Goal: Transaction & Acquisition: Purchase product/service

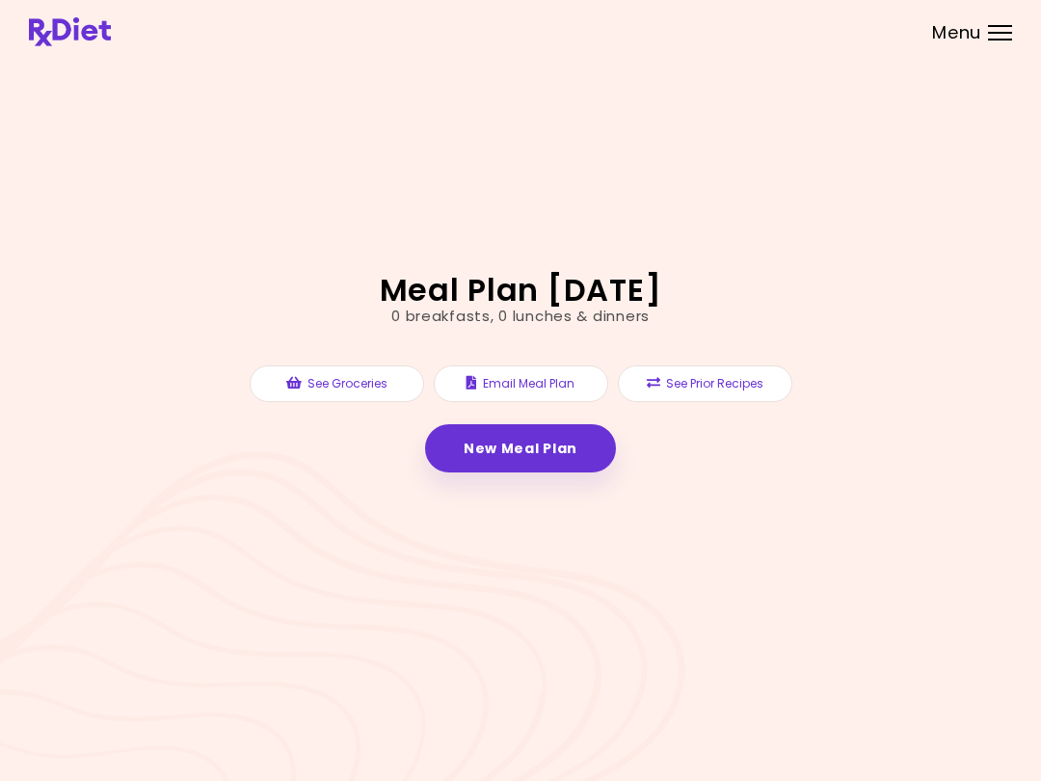
click at [545, 458] on link "New Meal Plan" at bounding box center [520, 448] width 191 height 48
select select "*"
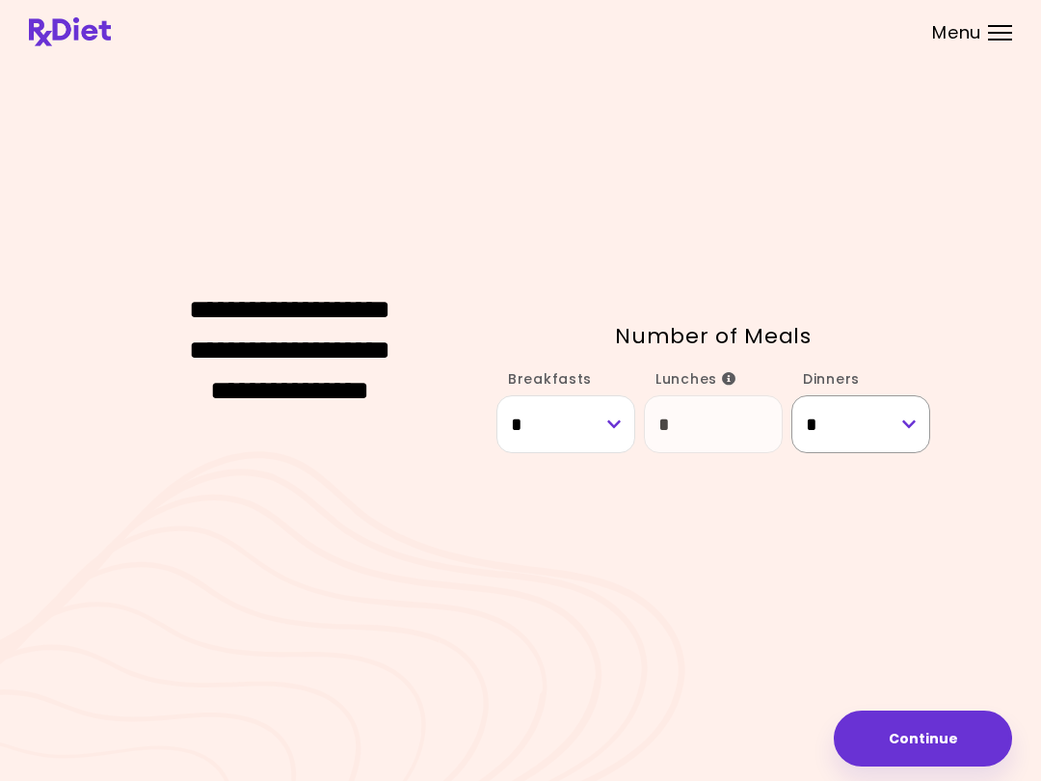
click at [844, 423] on select "* * *" at bounding box center [860, 424] width 139 height 58
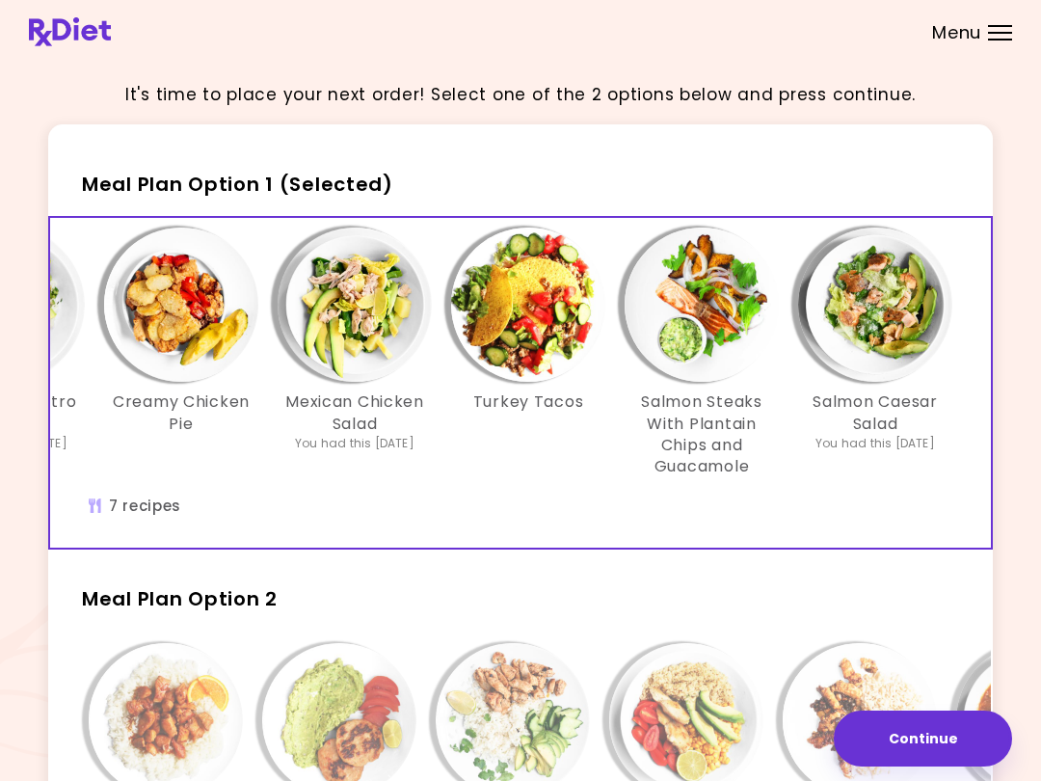
scroll to position [0, 332]
click at [889, 514] on div "Chicken Salad Chicken Cilantro Rice You had this [DATE] Creamy Chicken Pie Mexi…" at bounding box center [355, 383] width 1272 height 330
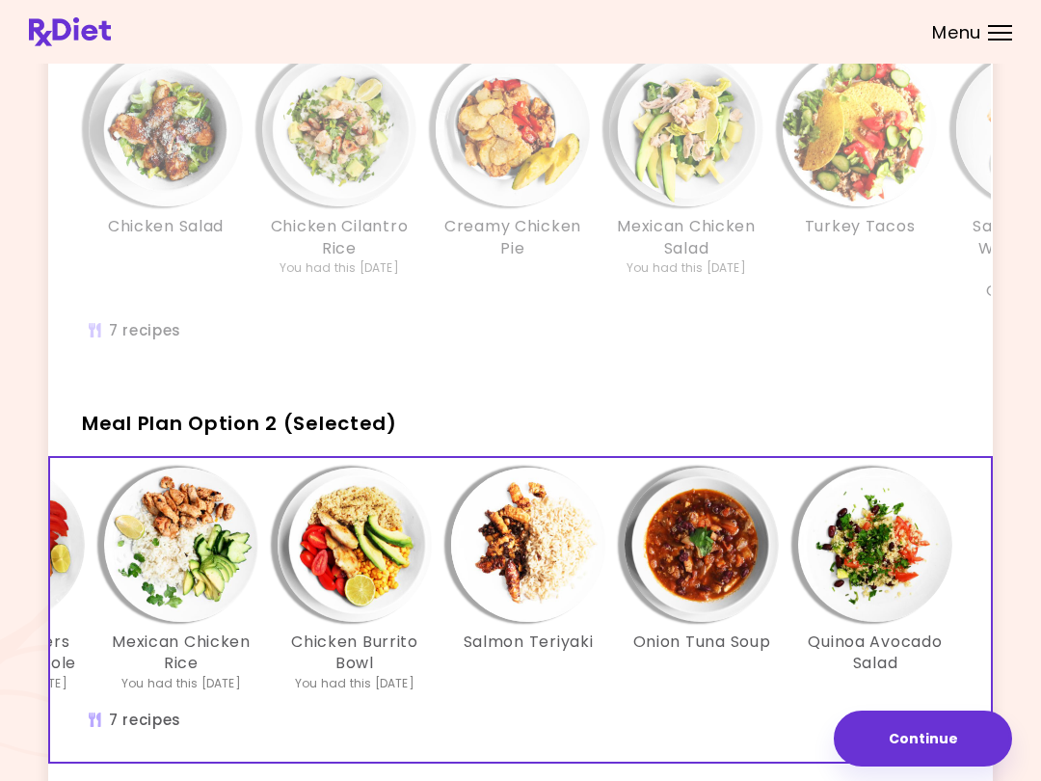
click at [987, 674] on div "Orange Teriyaki Chicken Turkey Burgers With Guacamole You had this [DATE] Mexic…" at bounding box center [355, 610] width 1272 height 304
click at [990, 638] on div "Orange Teriyaki Chicken Turkey Burgers With Guacamole You had this [DATE] Mexic…" at bounding box center [355, 610] width 1272 height 304
click at [1006, 637] on div "It's time to place your next order! Select one of the 2 options below and press…" at bounding box center [520, 390] width 983 height 1001
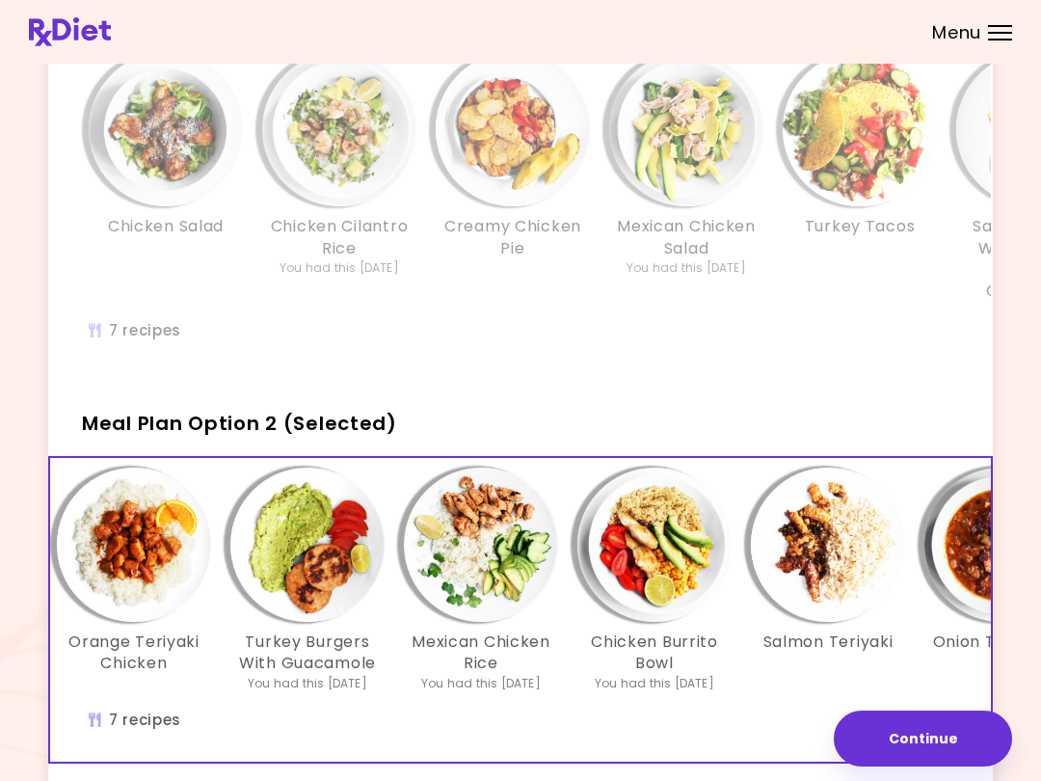
scroll to position [0, 13]
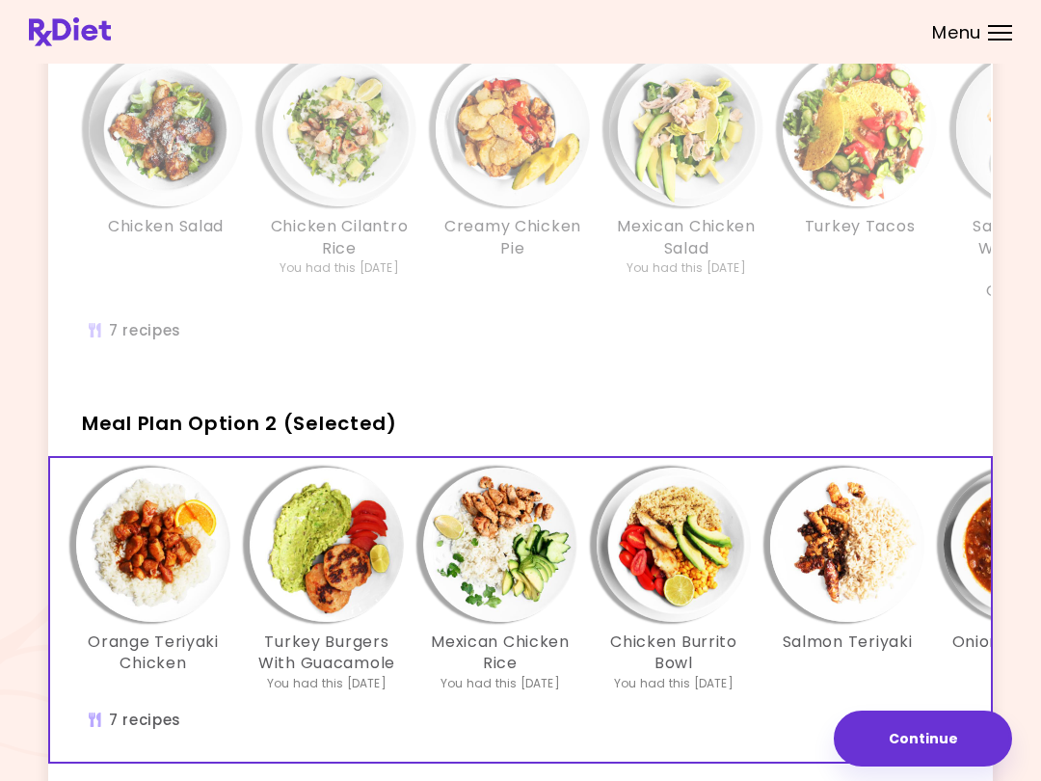
click at [1008, 654] on div "It's time to place your next order! Select one of the 2 options below and press…" at bounding box center [520, 390] width 983 height 1001
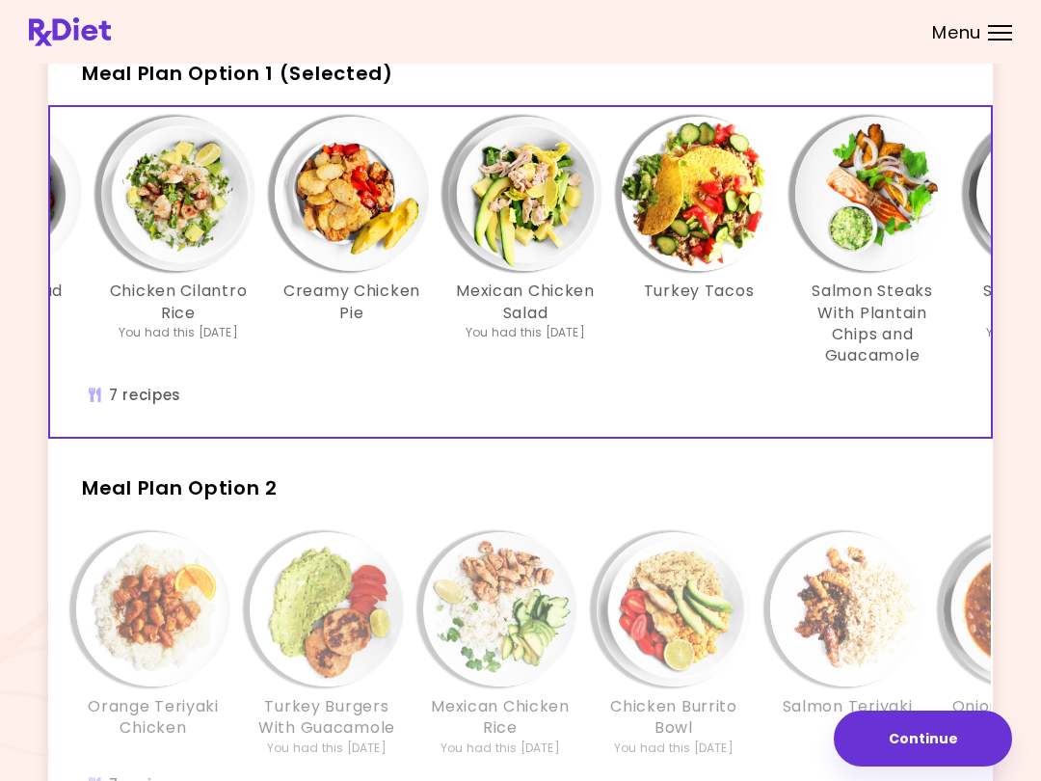
scroll to position [0, 169]
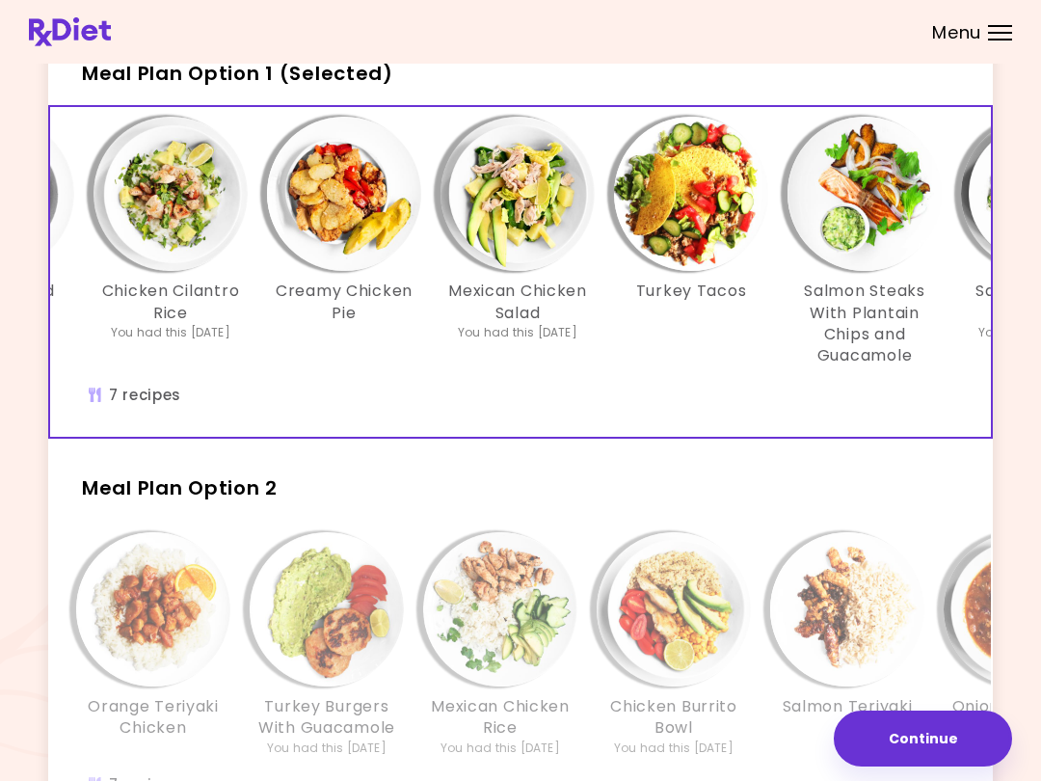
click at [841, 387] on div "Chicken Salad Chicken Cilantro Rice You had this [DATE] Creamy Chicken Pie Mexi…" at bounding box center [517, 272] width 1272 height 330
click at [794, 399] on div "Chicken Salad Chicken Cilantro Rice You had this [DATE] Creamy Chicken Pie Mexi…" at bounding box center [517, 272] width 1272 height 330
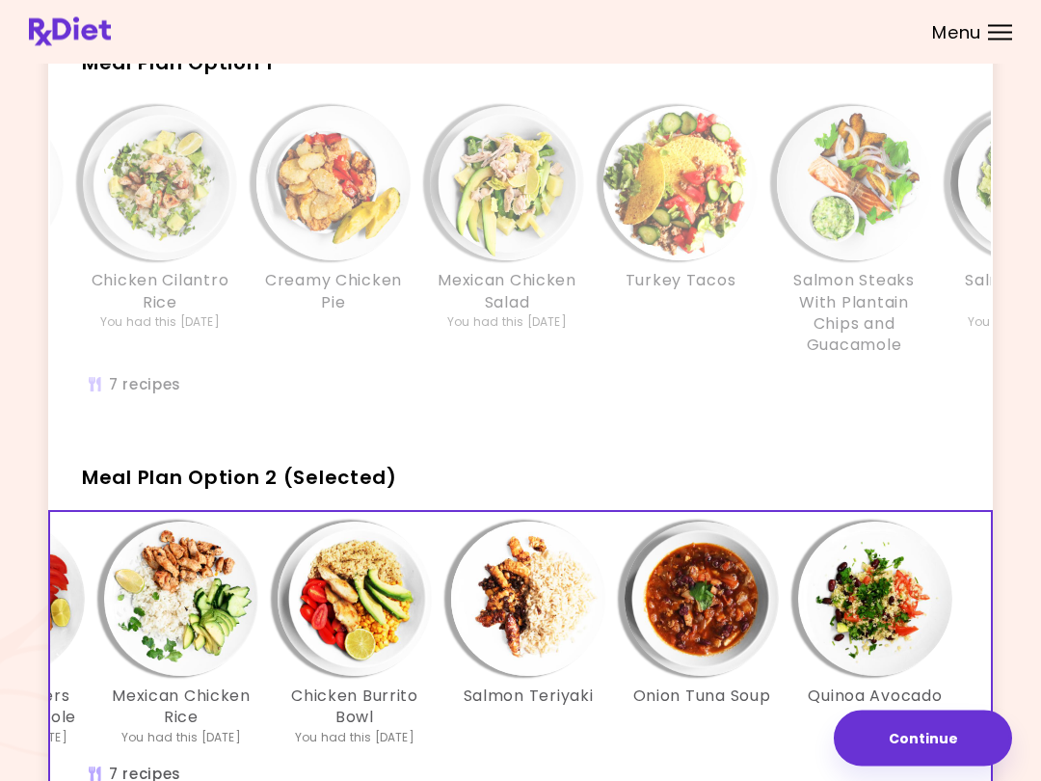
scroll to position [120, 0]
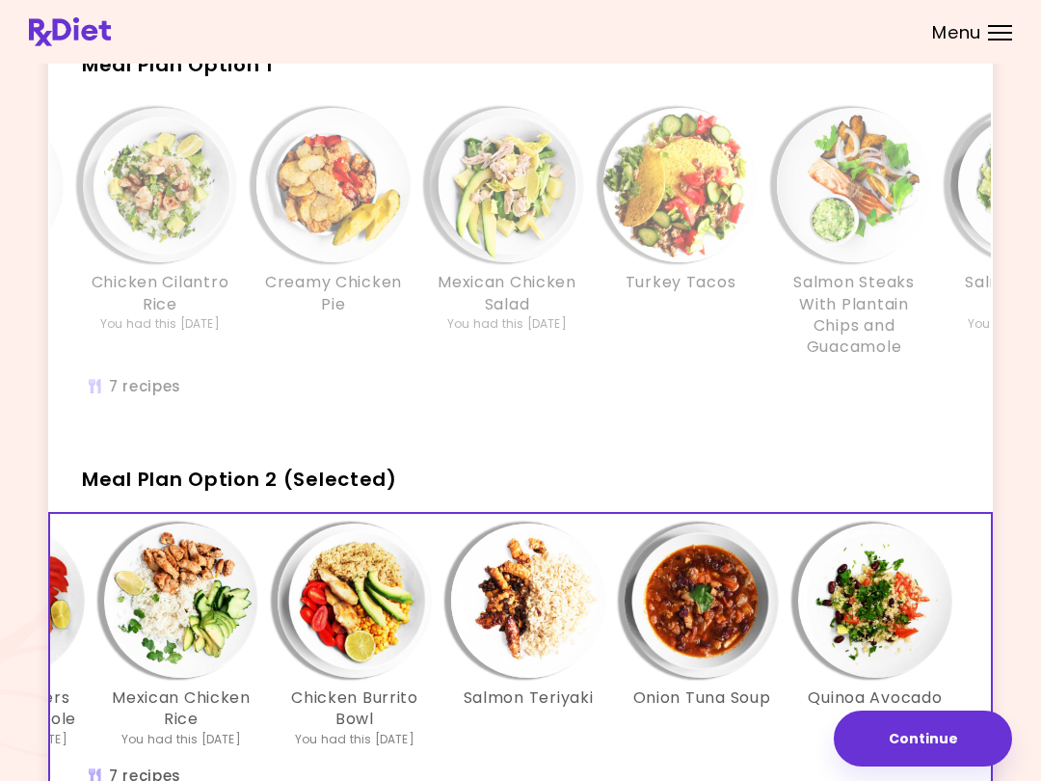
click at [787, 735] on div "Onion Tuna Soup" at bounding box center [702, 635] width 174 height 225
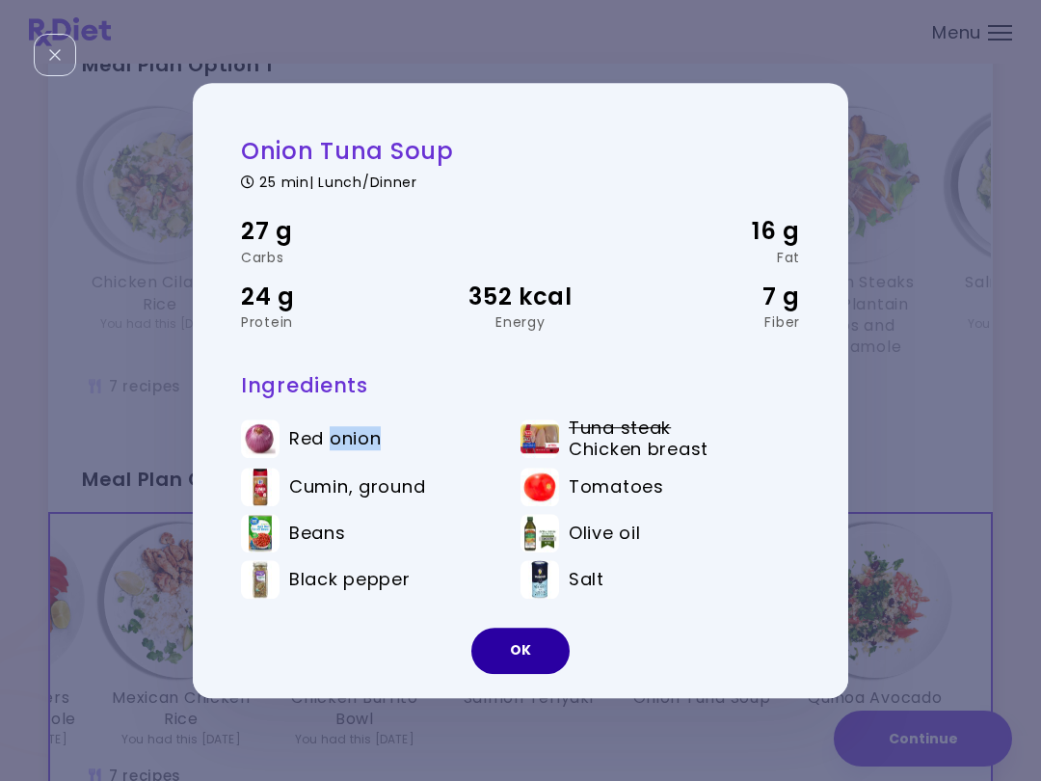
click at [557, 652] on button "OK" at bounding box center [520, 650] width 98 height 46
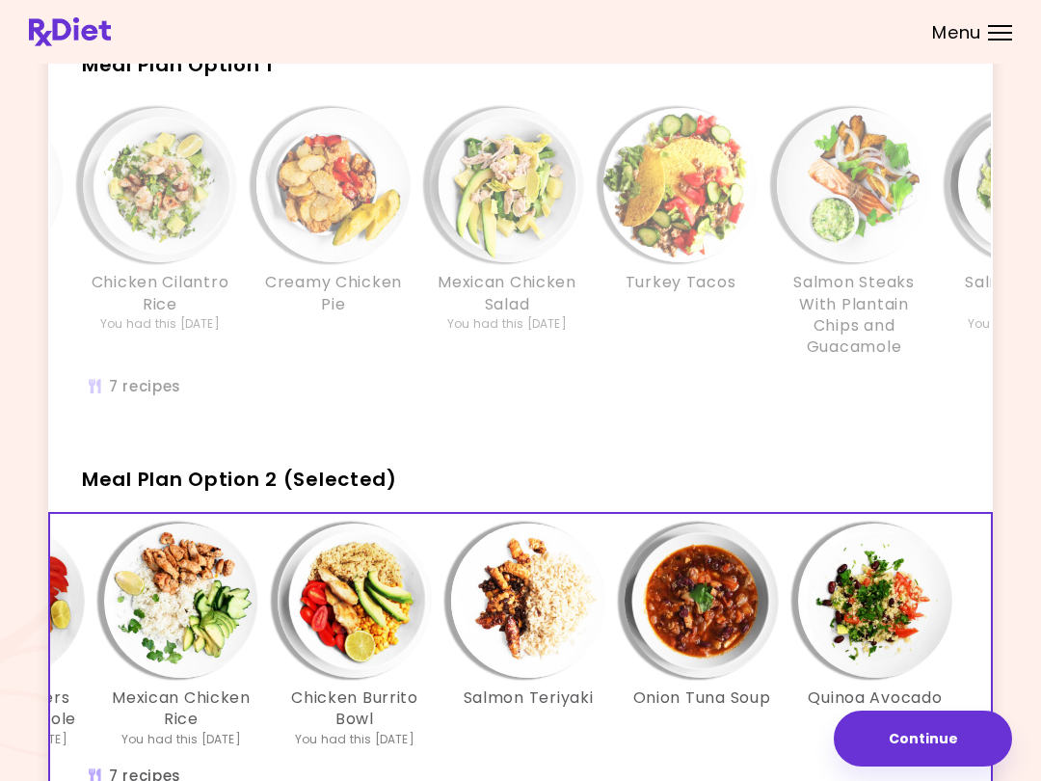
click at [324, 478] on span "Meal Plan Option 2 (Selected)" at bounding box center [239, 479] width 315 height 27
click at [933, 745] on button "Continue" at bounding box center [923, 738] width 178 height 56
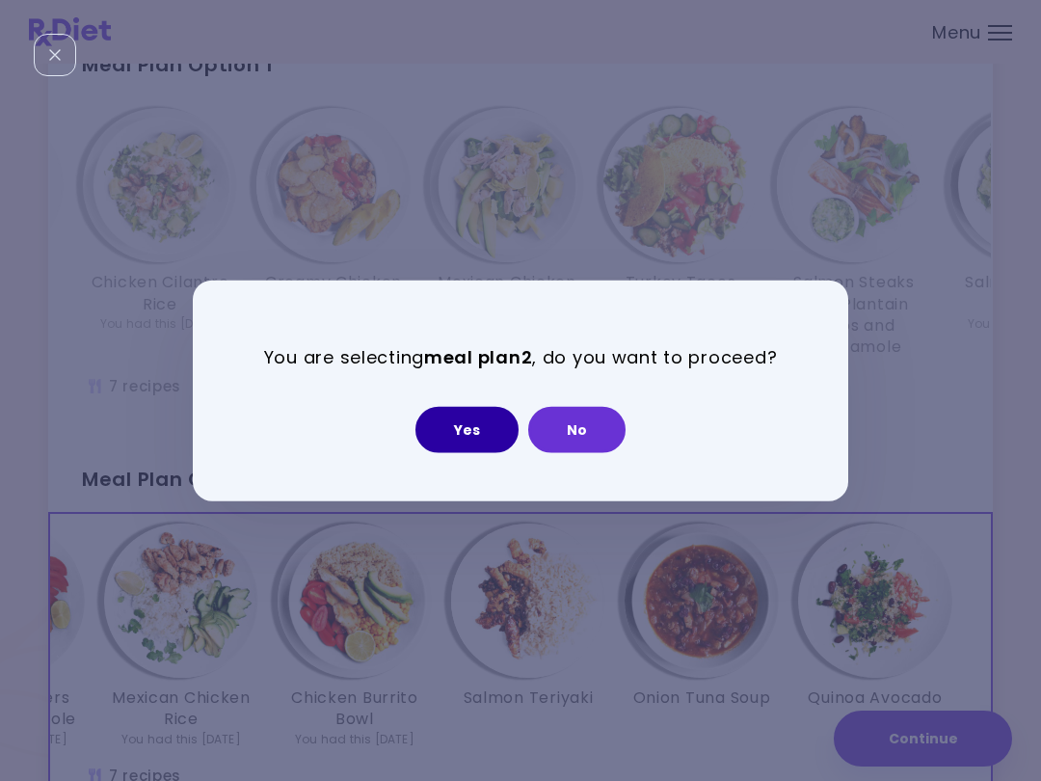
click at [463, 420] on button "Yes" at bounding box center [466, 429] width 103 height 46
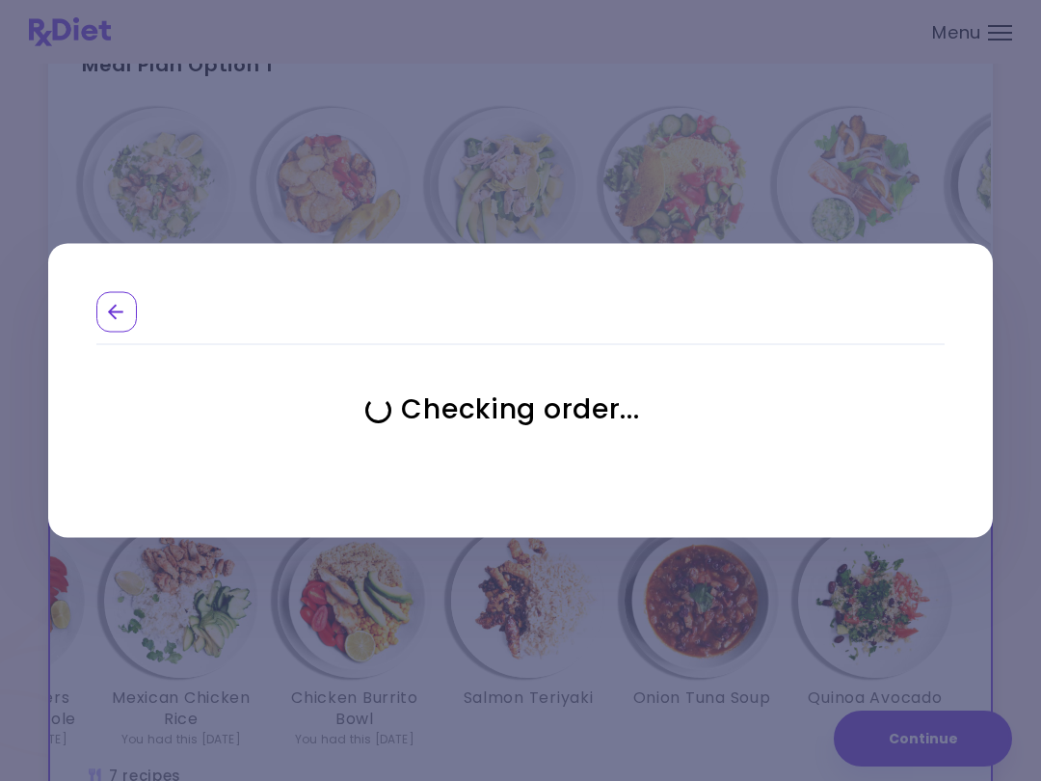
select select "**********"
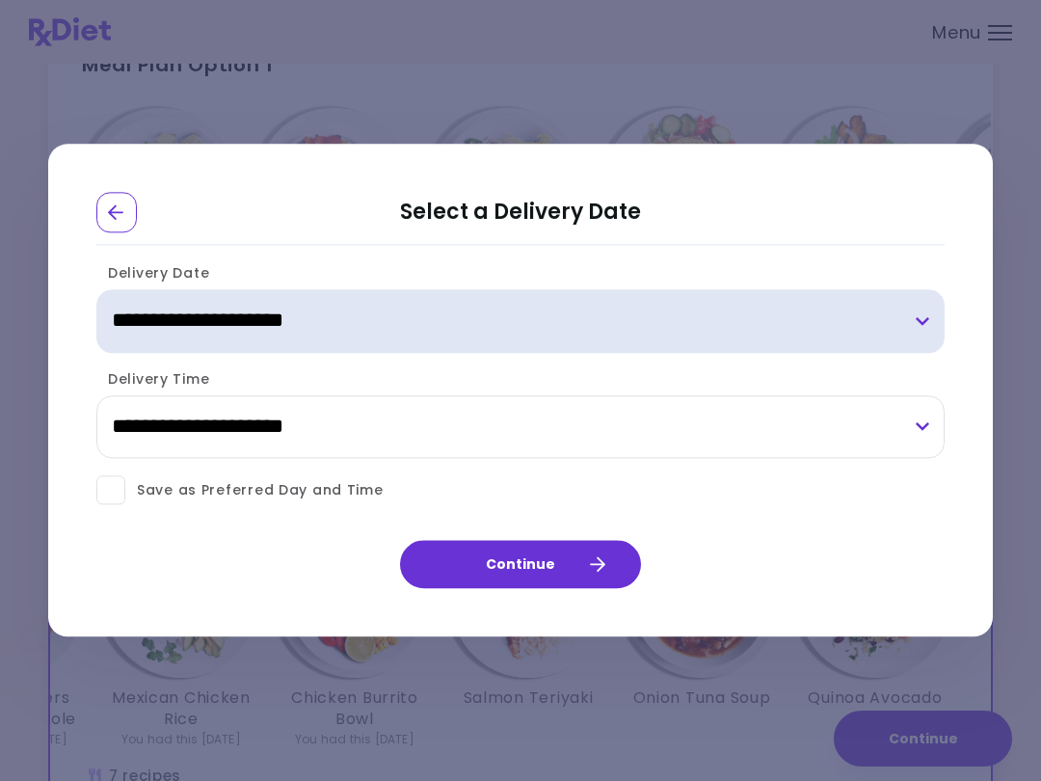
click at [927, 320] on select "**********" at bounding box center [520, 321] width 848 height 64
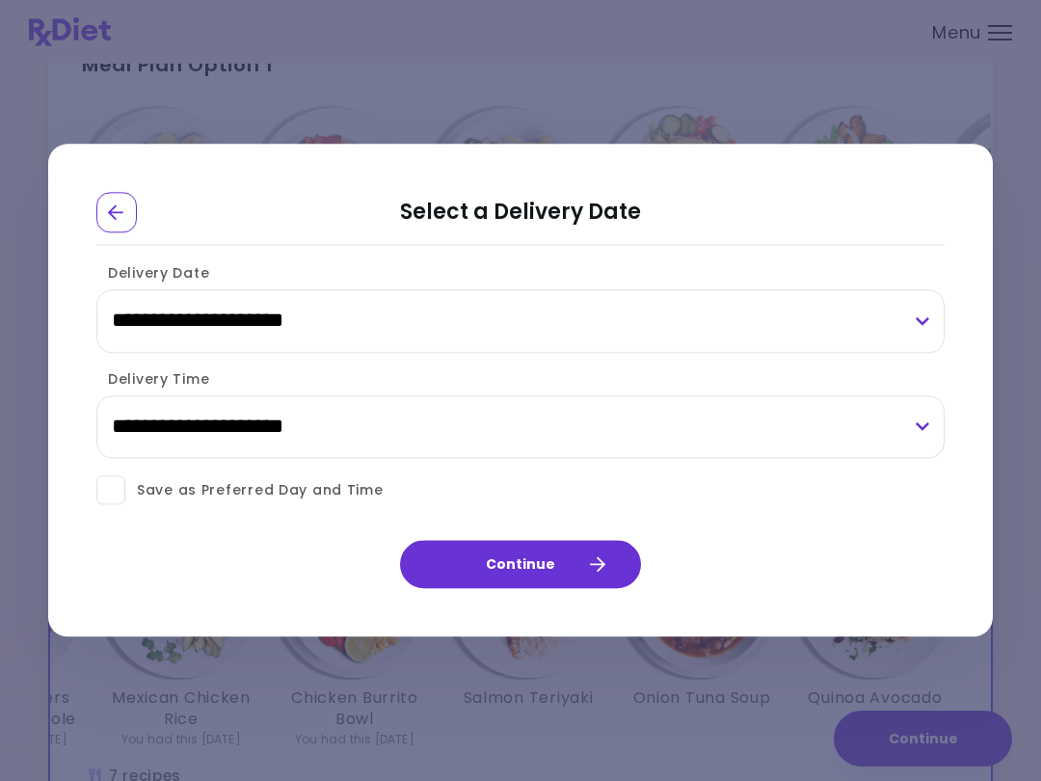
click at [615, 554] on button "Continue" at bounding box center [520, 565] width 241 height 48
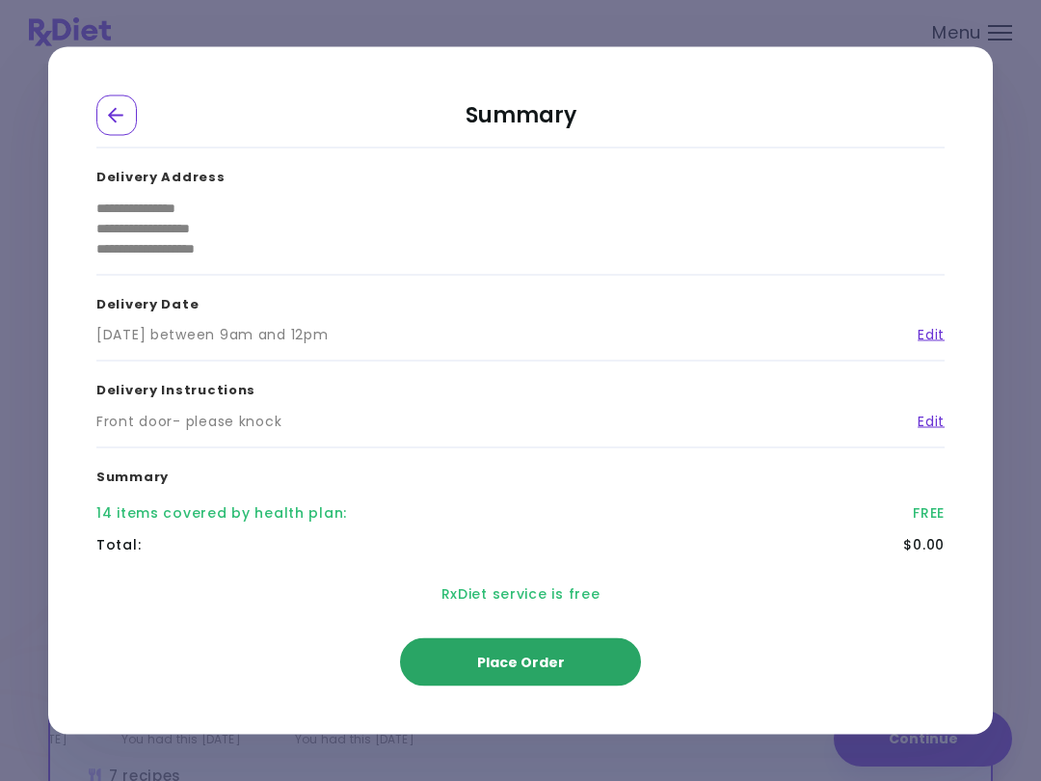
click at [558, 653] on span "Place Order" at bounding box center [521, 662] width 88 height 19
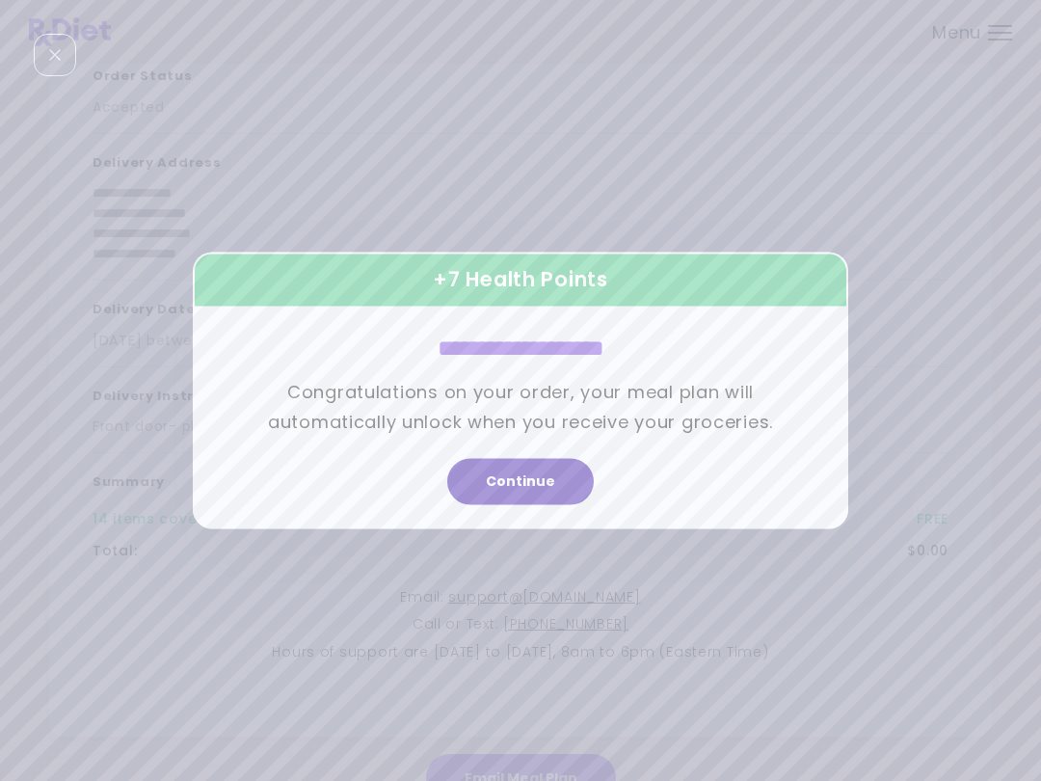
click at [557, 479] on button "Continue" at bounding box center [520, 482] width 147 height 46
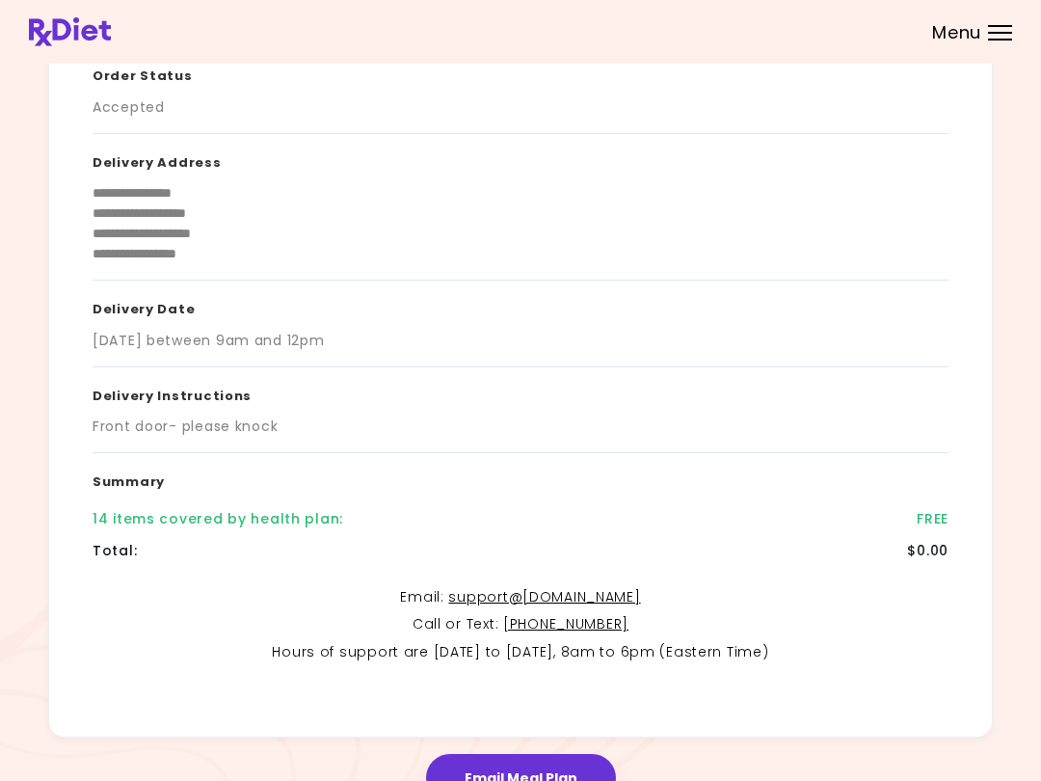
click at [1022, 35] on header at bounding box center [520, 32] width 1041 height 64
click at [1028, 34] on header at bounding box center [520, 32] width 1041 height 64
click at [1030, 35] on header at bounding box center [520, 32] width 1041 height 64
click at [1030, 32] on header at bounding box center [520, 32] width 1041 height 64
click at [1001, 40] on div at bounding box center [1000, 40] width 24 height 2
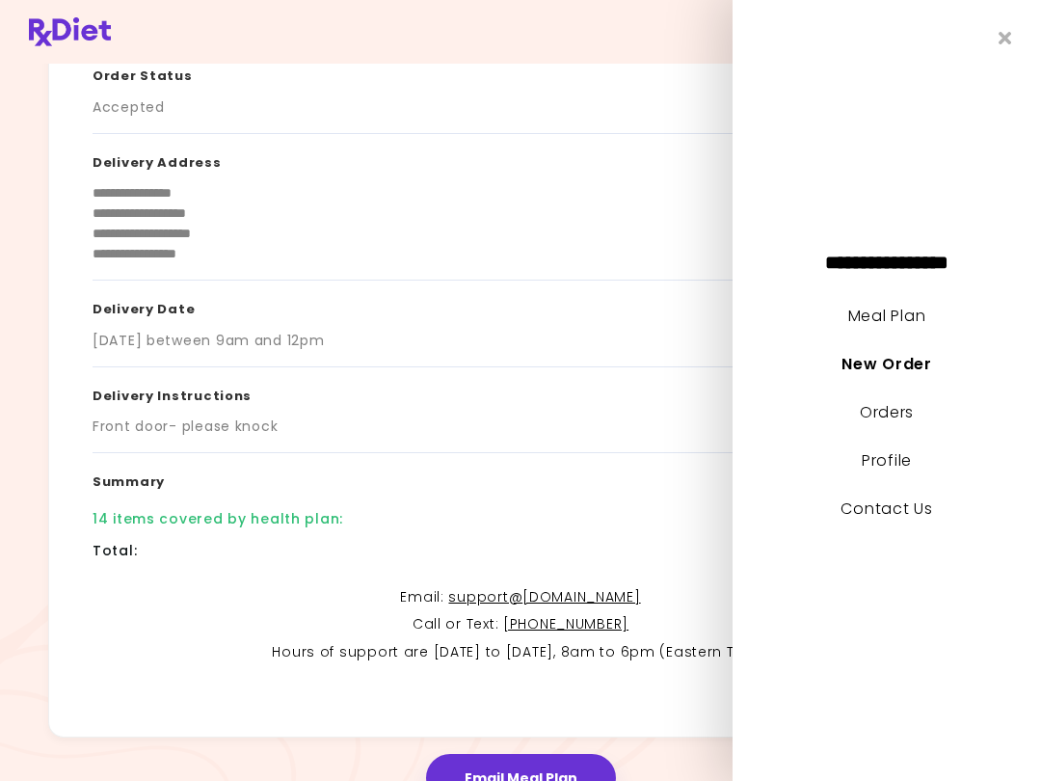
click at [935, 307] on li "Meal Plan" at bounding box center [887, 325] width 308 height 48
click at [972, 300] on div "**********" at bounding box center [887, 390] width 308 height 781
click at [925, 309] on link "Meal Plan" at bounding box center [886, 316] width 77 height 22
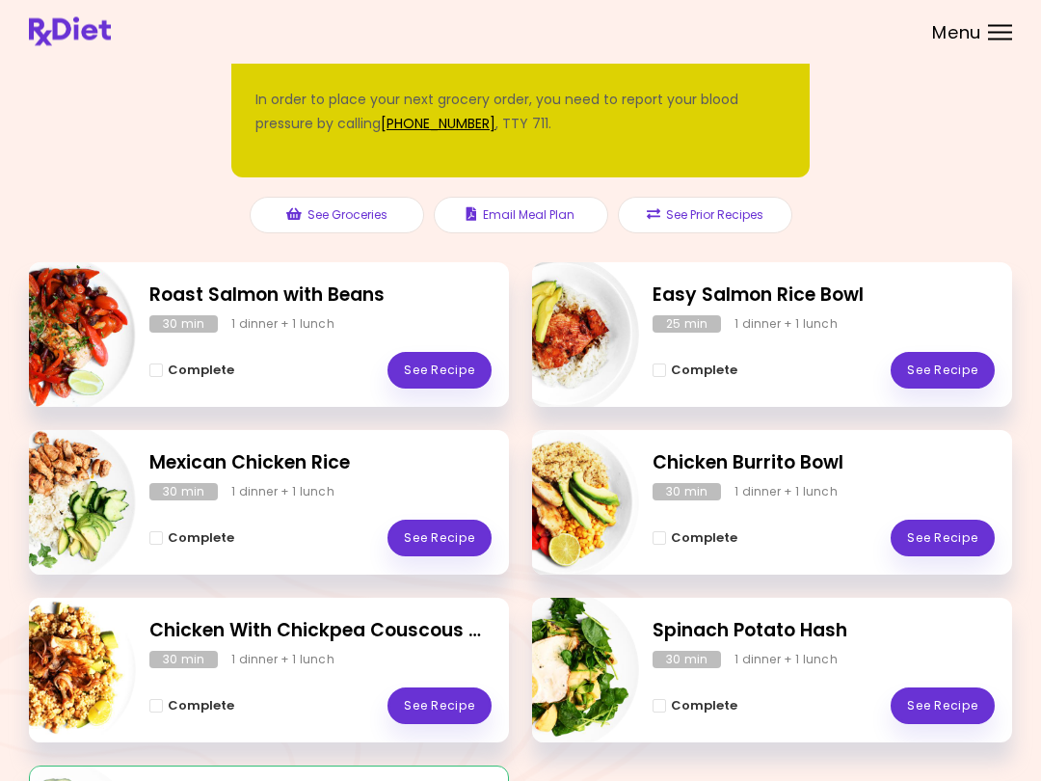
scroll to position [108, 0]
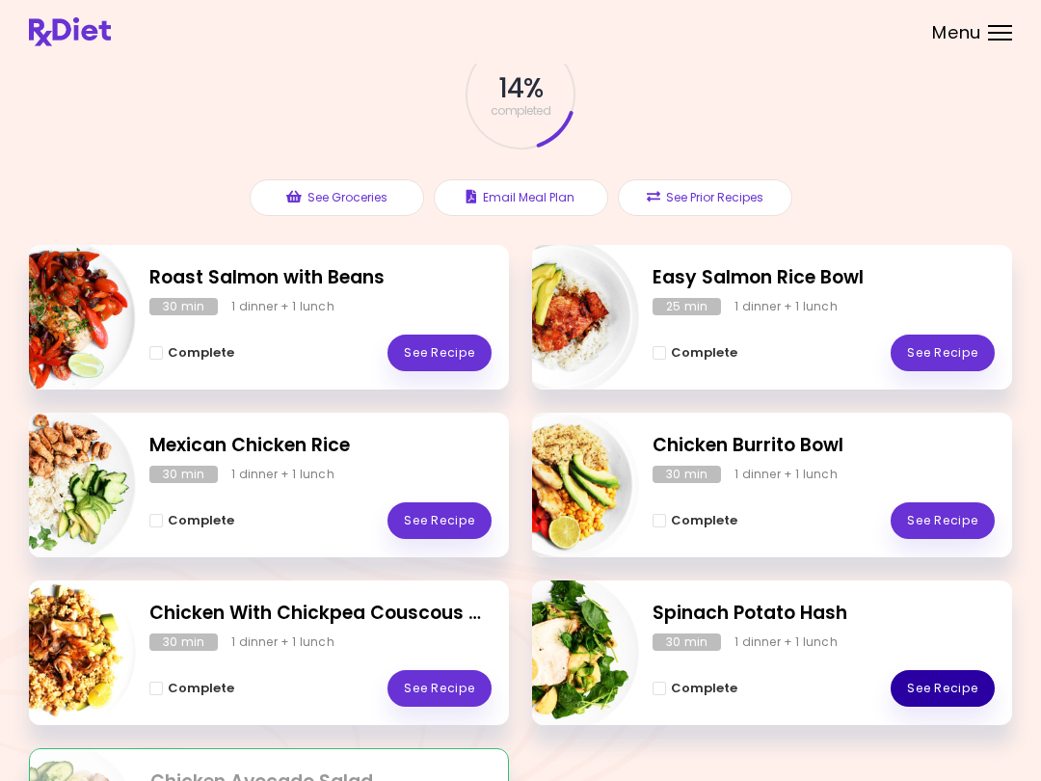
click at [964, 685] on link "See Recipe" at bounding box center [943, 688] width 104 height 37
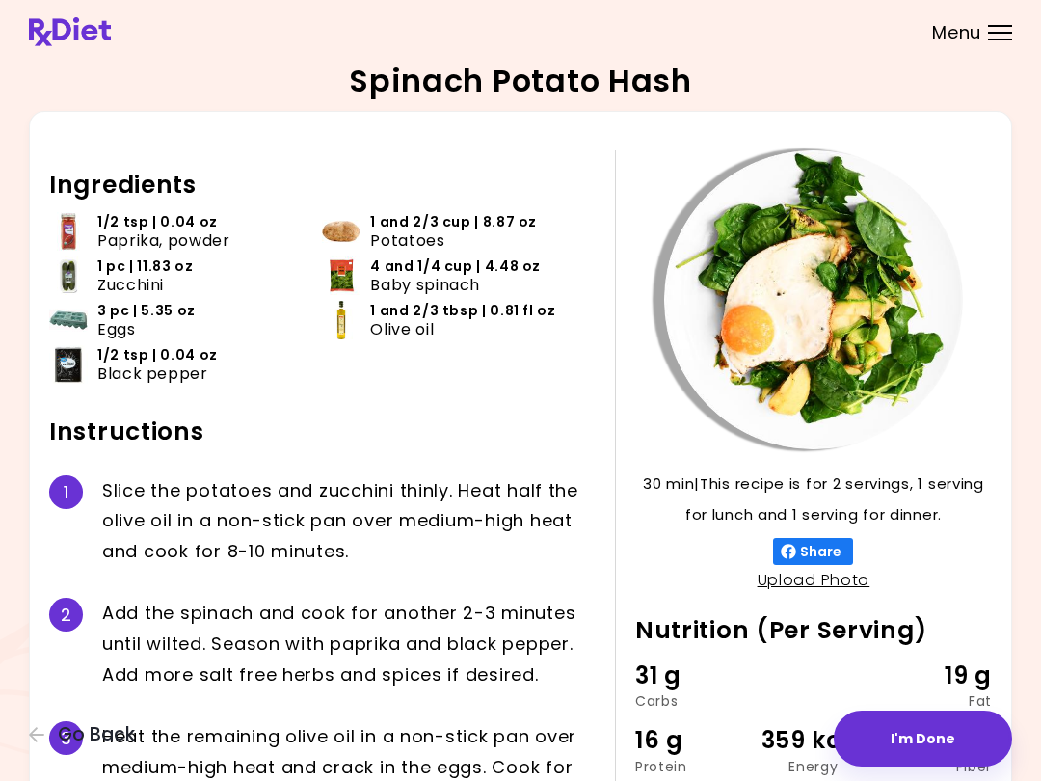
click at [132, 737] on span "Go Back" at bounding box center [96, 734] width 77 height 21
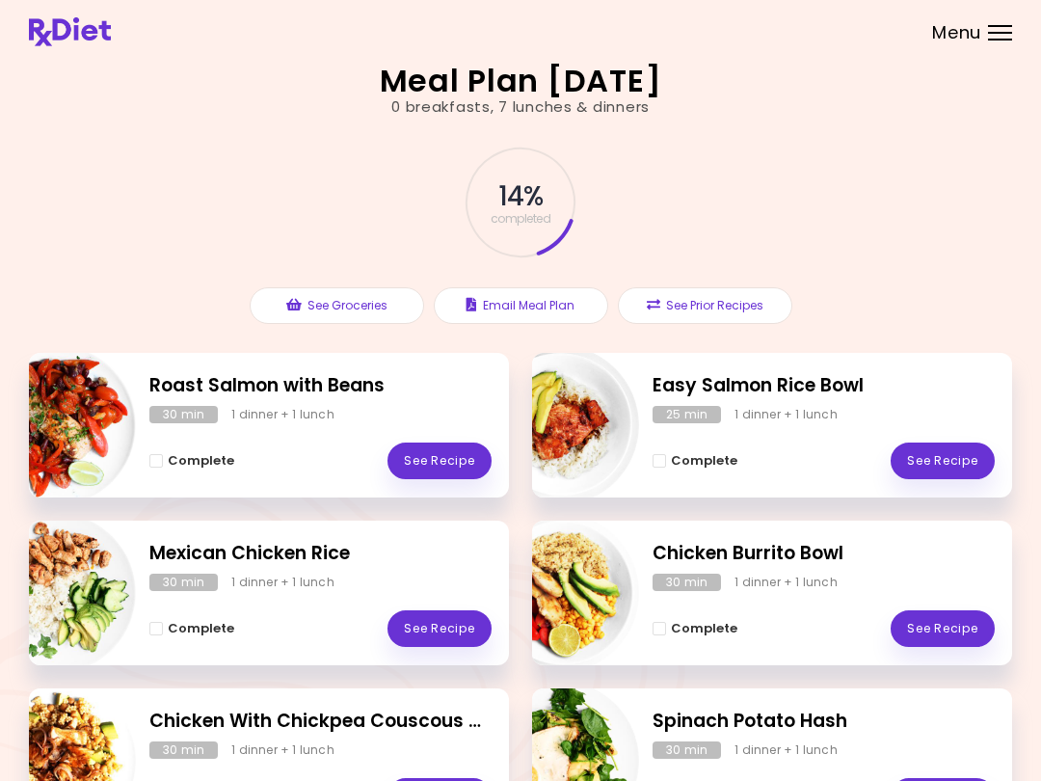
click at [464, 612] on link "See Recipe" at bounding box center [439, 628] width 104 height 37
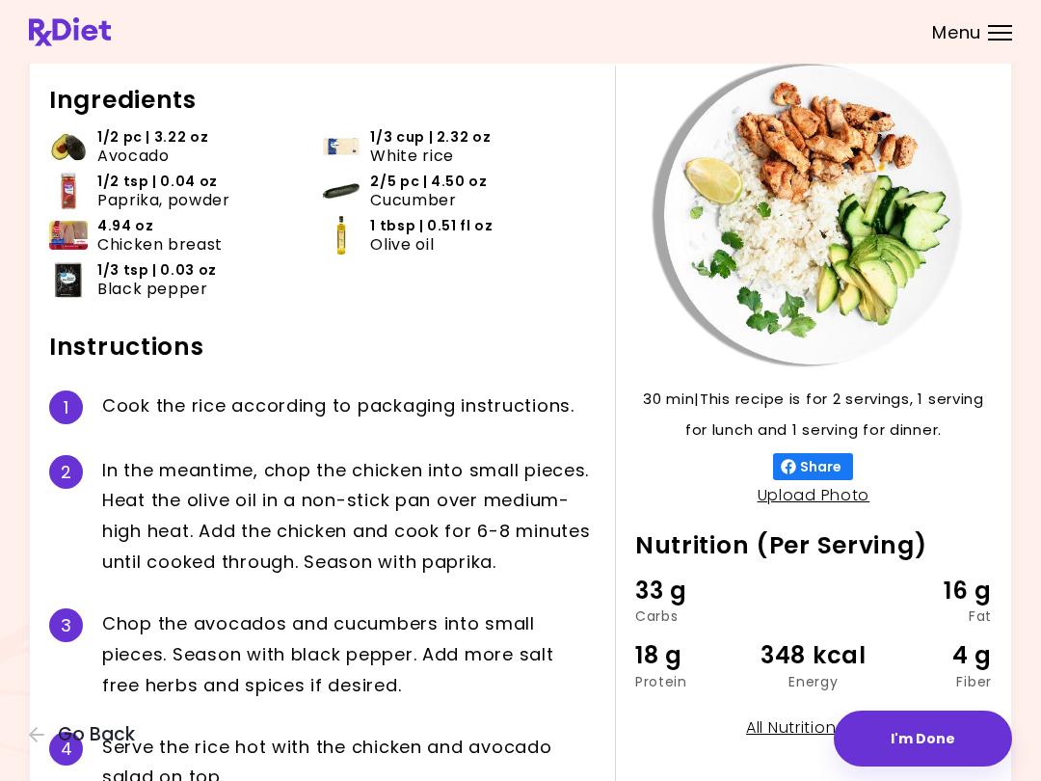
scroll to position [86, 0]
